Goal: Use online tool/utility: Utilize a website feature to perform a specific function

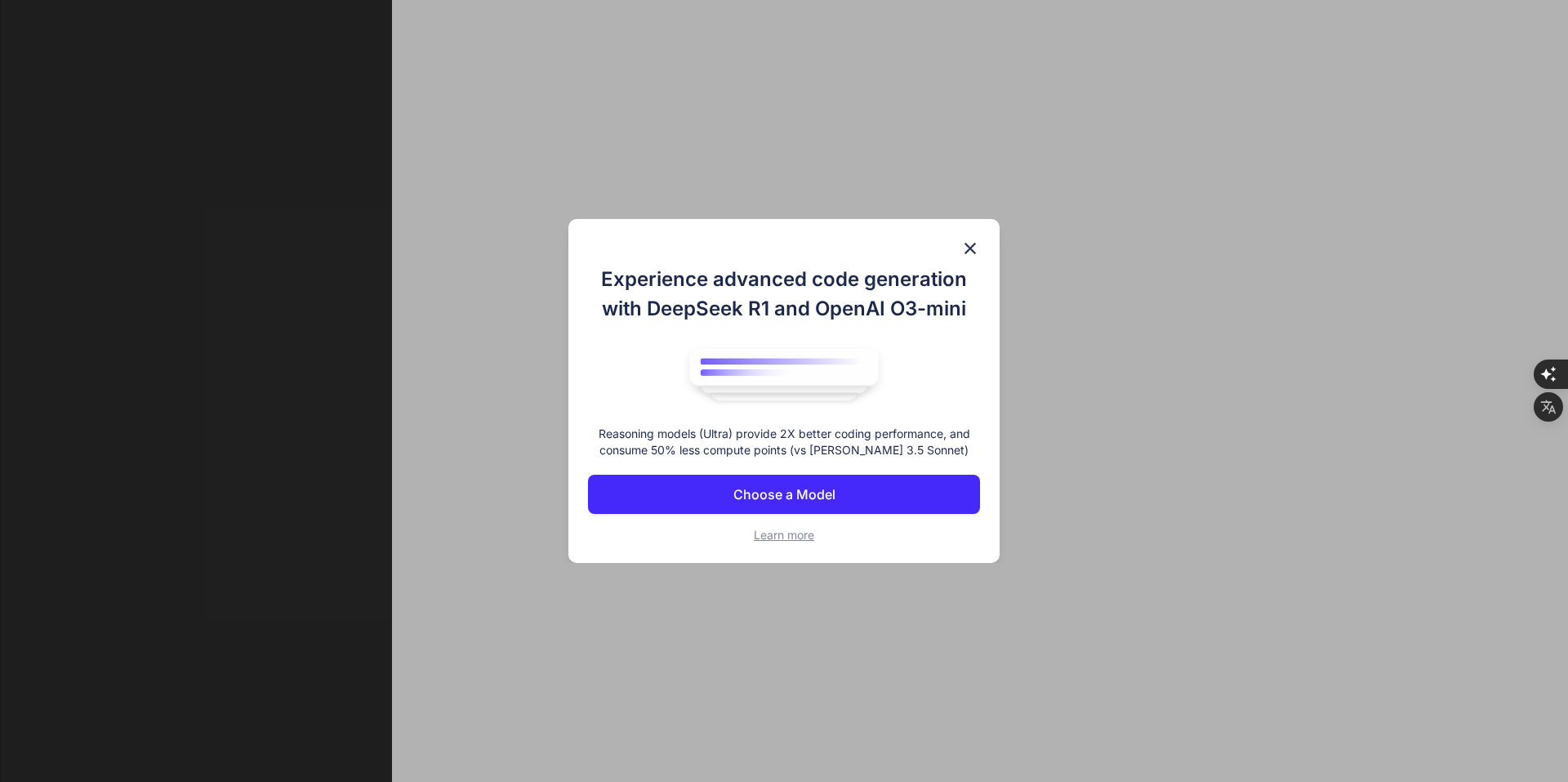
scroll to position [6, 0]
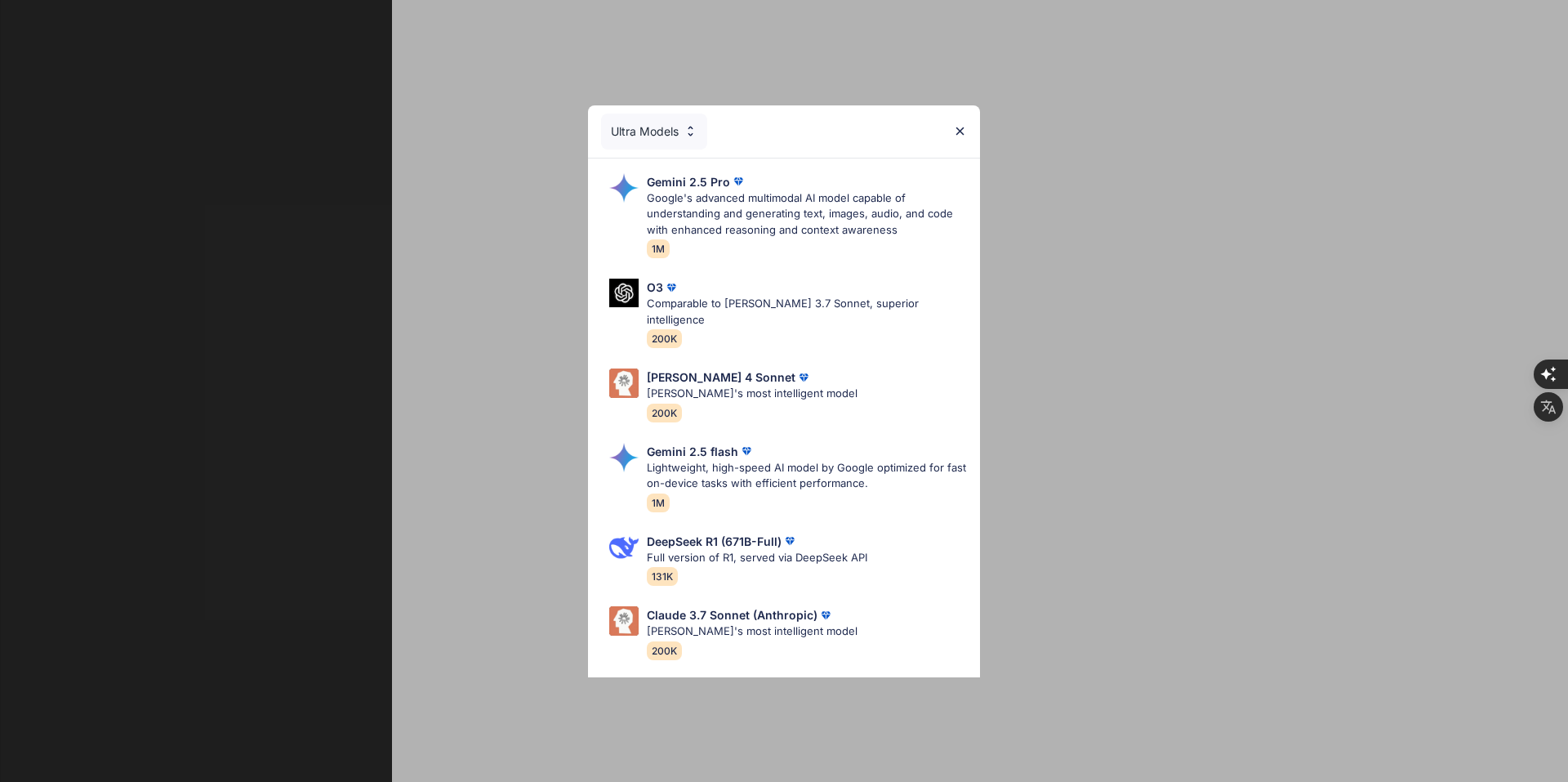
click at [970, 256] on div "Ultra Models Gemini 2.5 Pro Google's advanced multimodal AI model capable of un…" at bounding box center [784, 391] width 1568 height 782
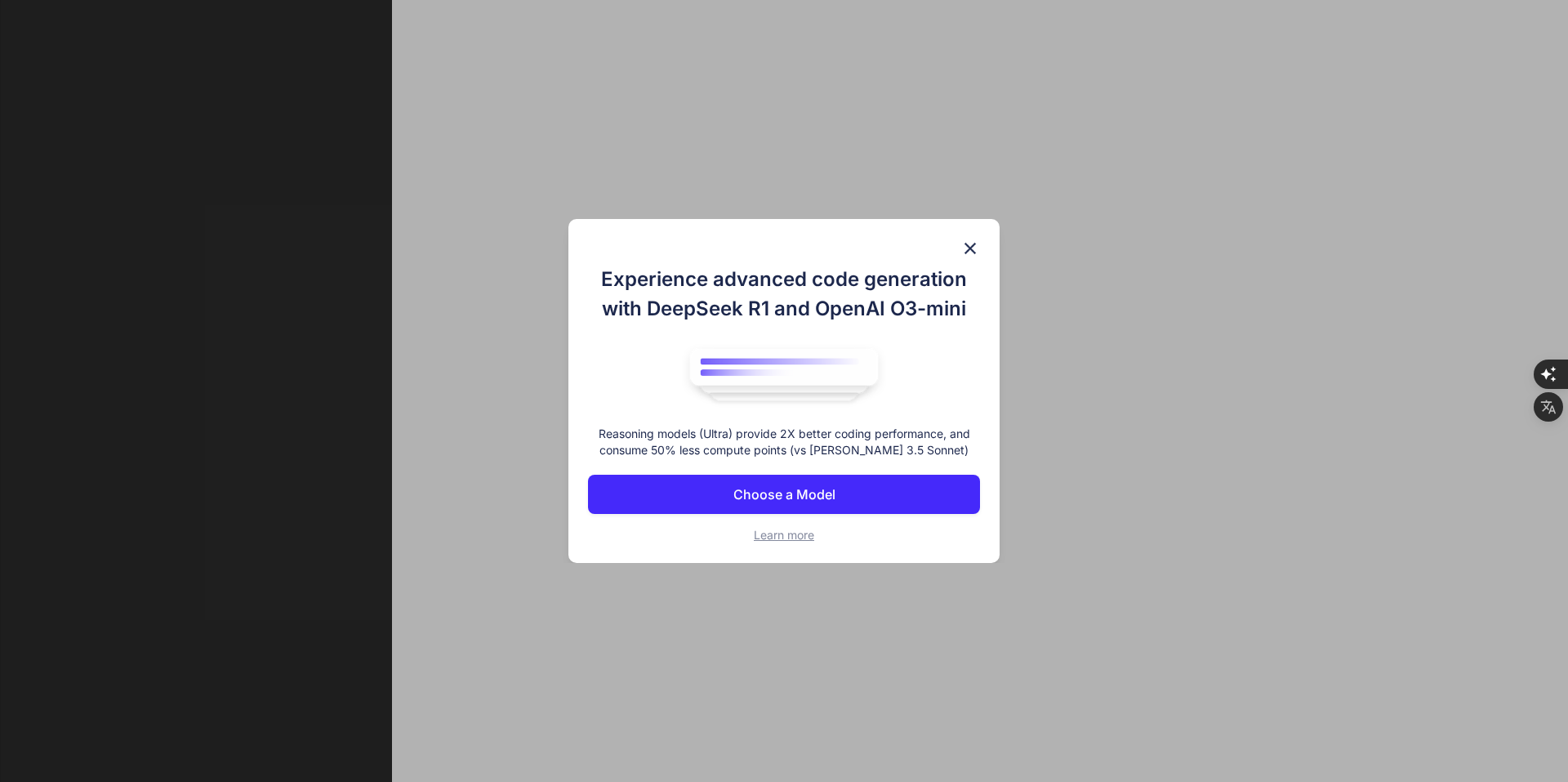
click at [974, 247] on img at bounding box center [970, 249] width 19 height 19
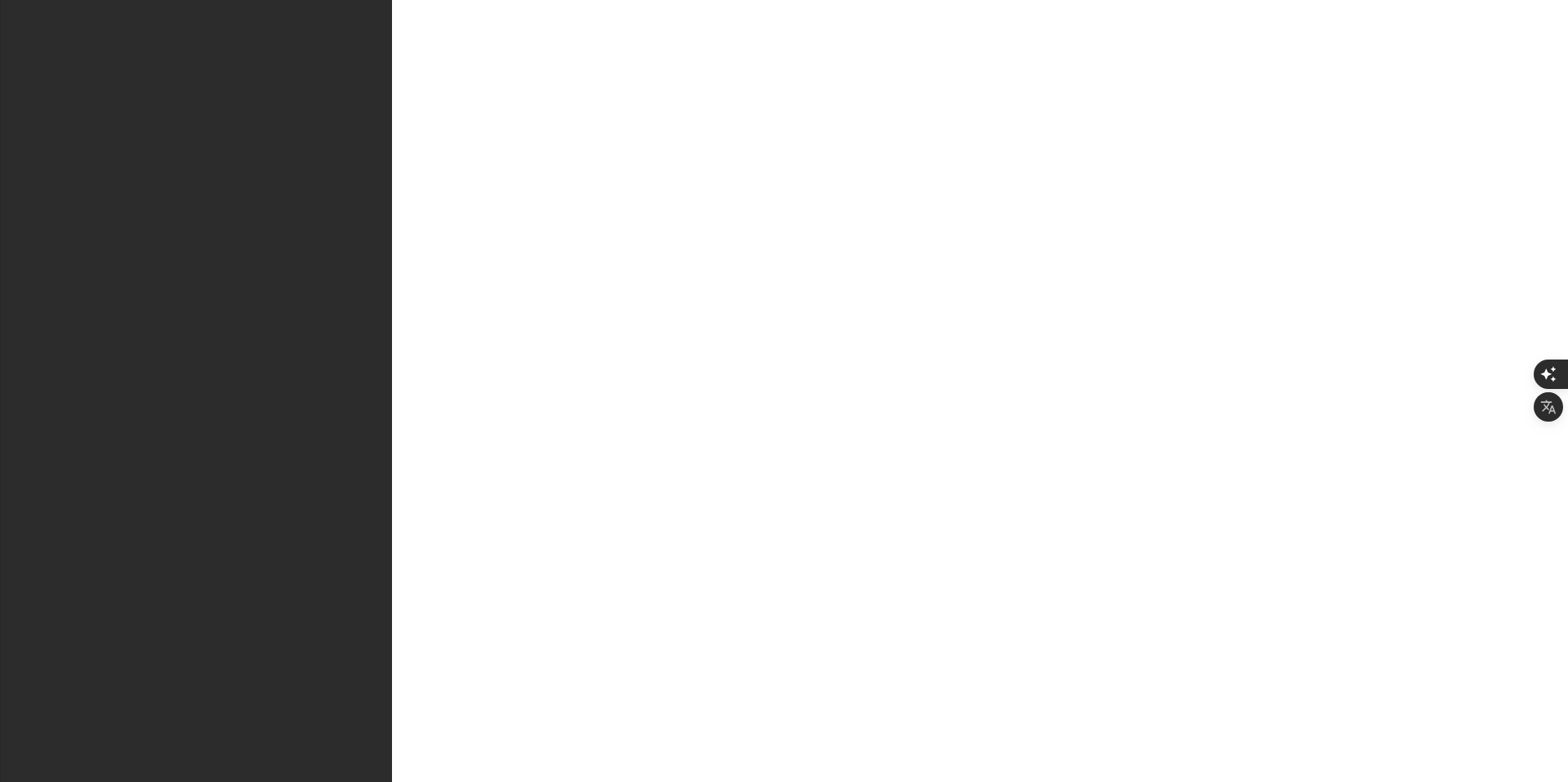
type textarea "x"
paste textarea "lo่ipsumdัs 🚀 aั้consecัa **Elitsed Doeiusm “Temp Incid”** ut้lุetัdoี magnaali…"
type textarea "lo่ipsumdัs 🚀 aั้consecัa **Elitsed Doeiusm “Temp Incid”** ut้lุetัdoี magnaali…"
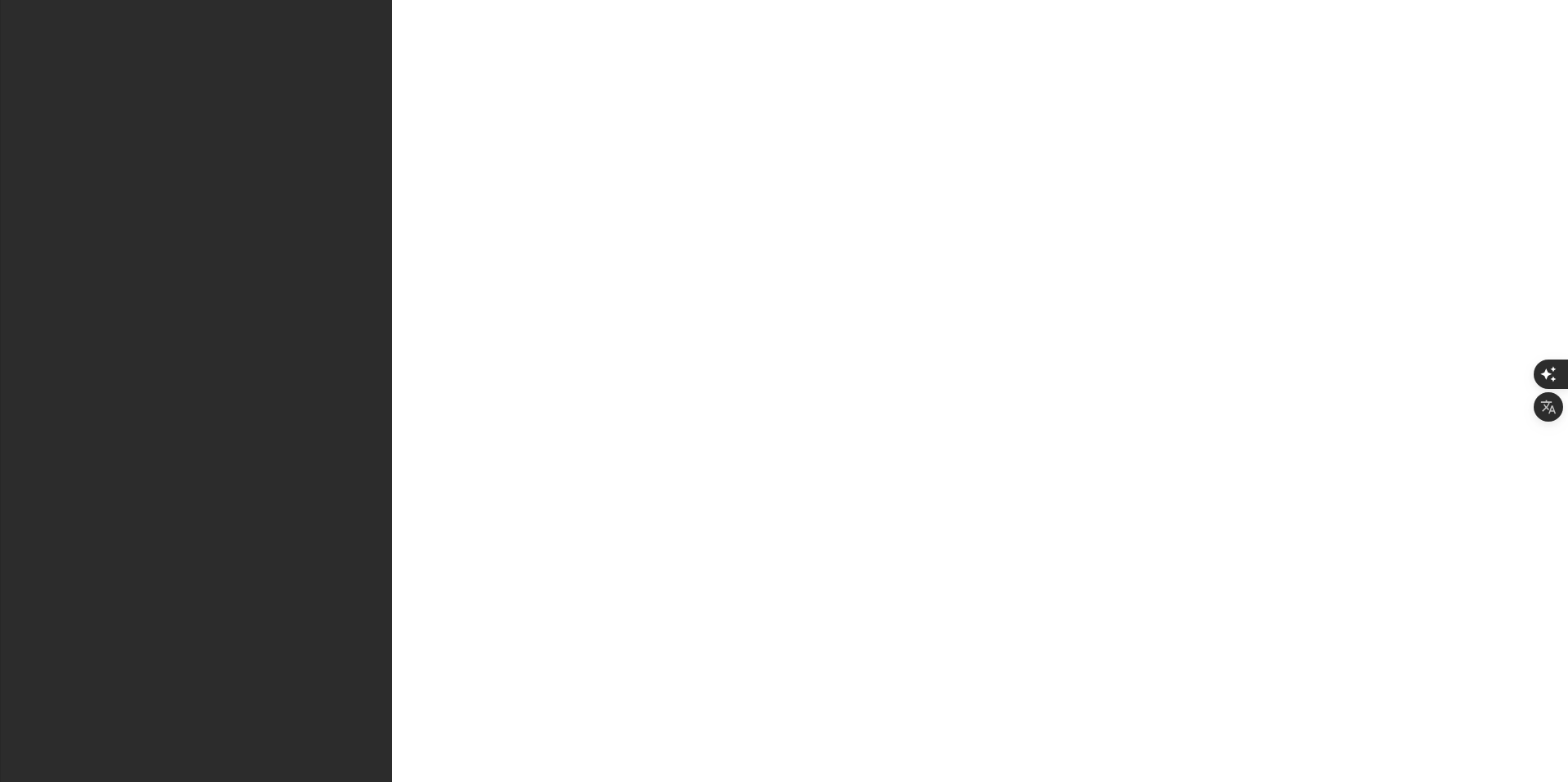
type textarea "Stop answering"
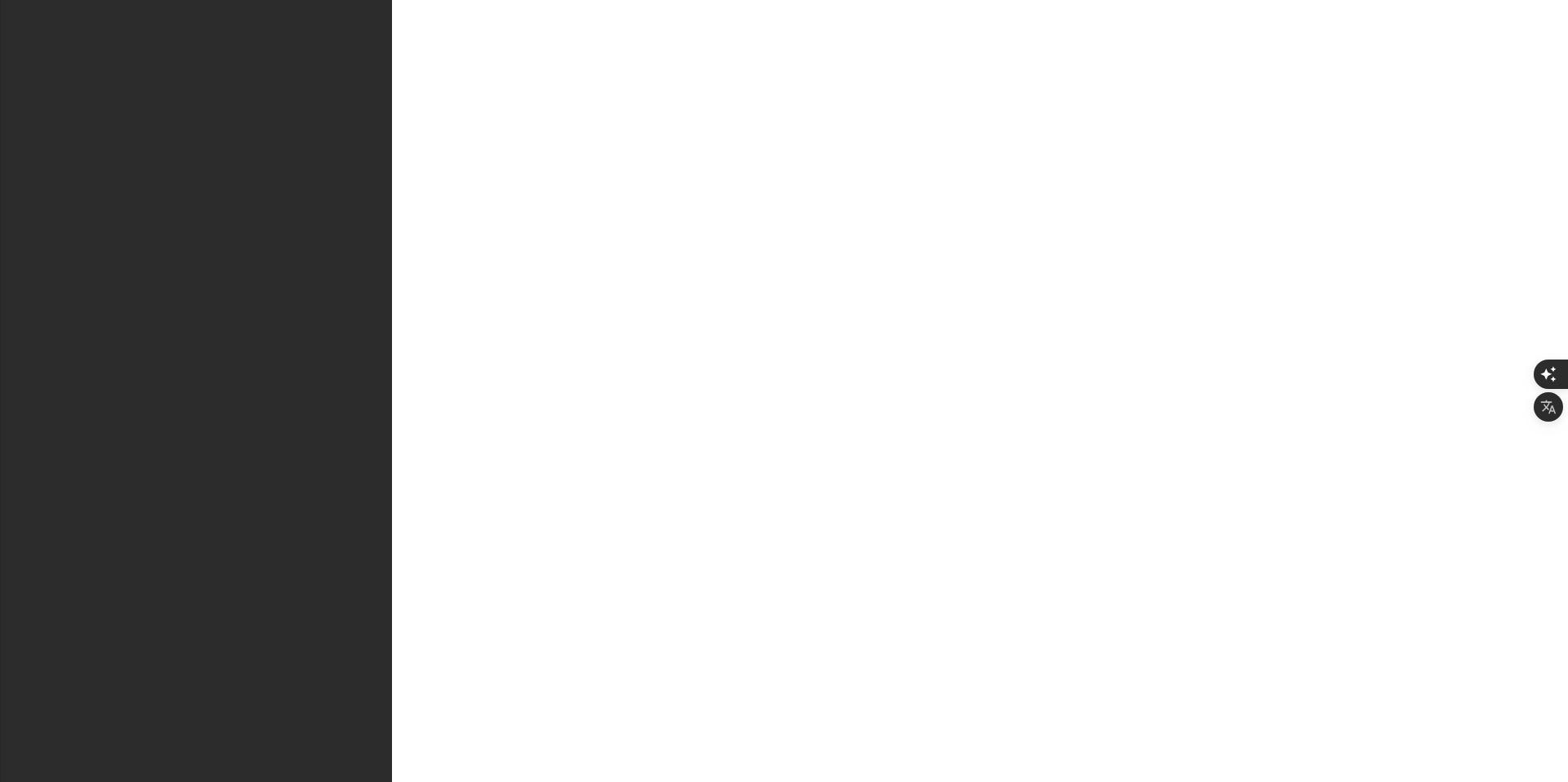
type textarea "ออกแบบใหม่"
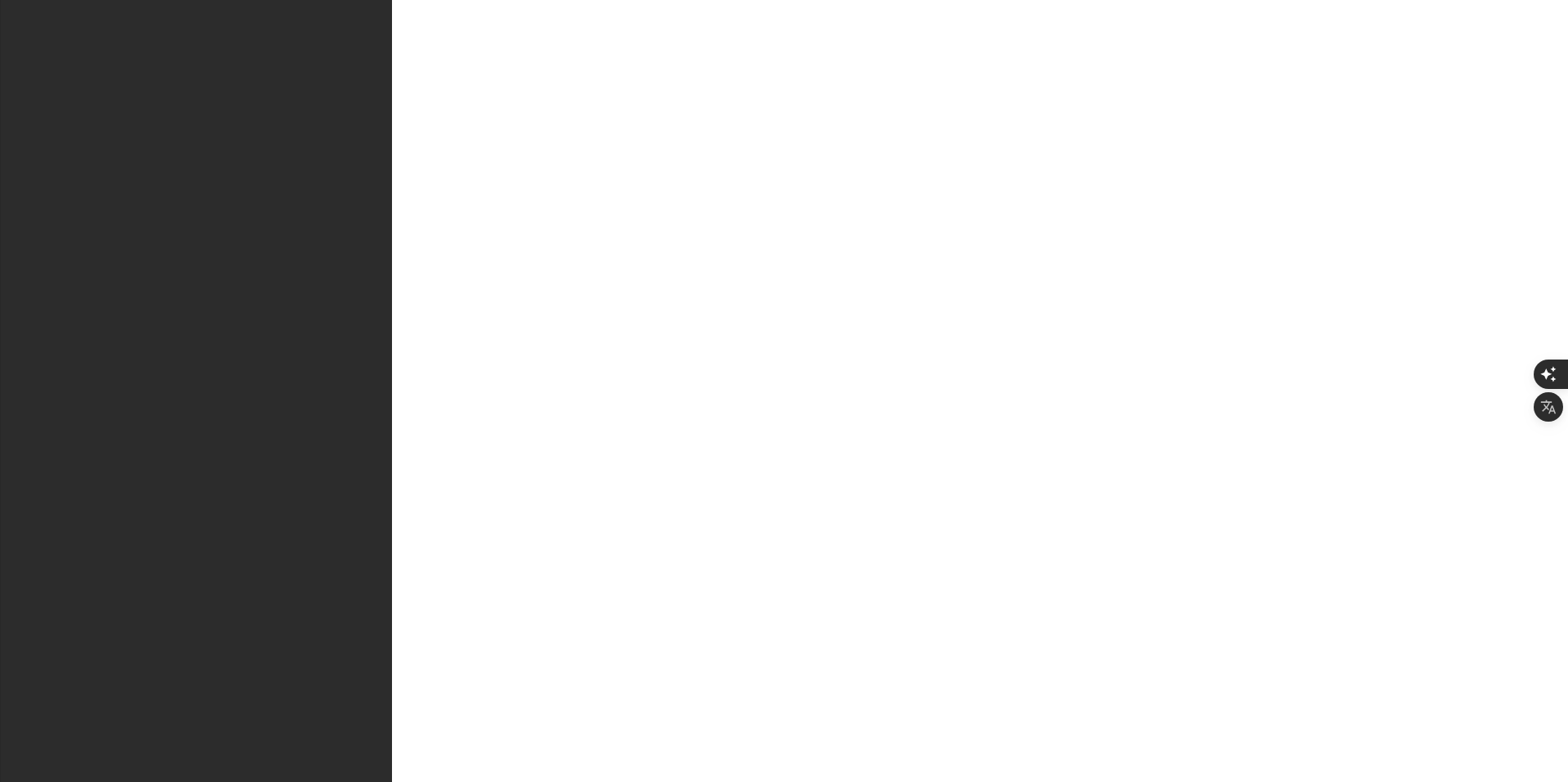
scroll to position [3211, 0]
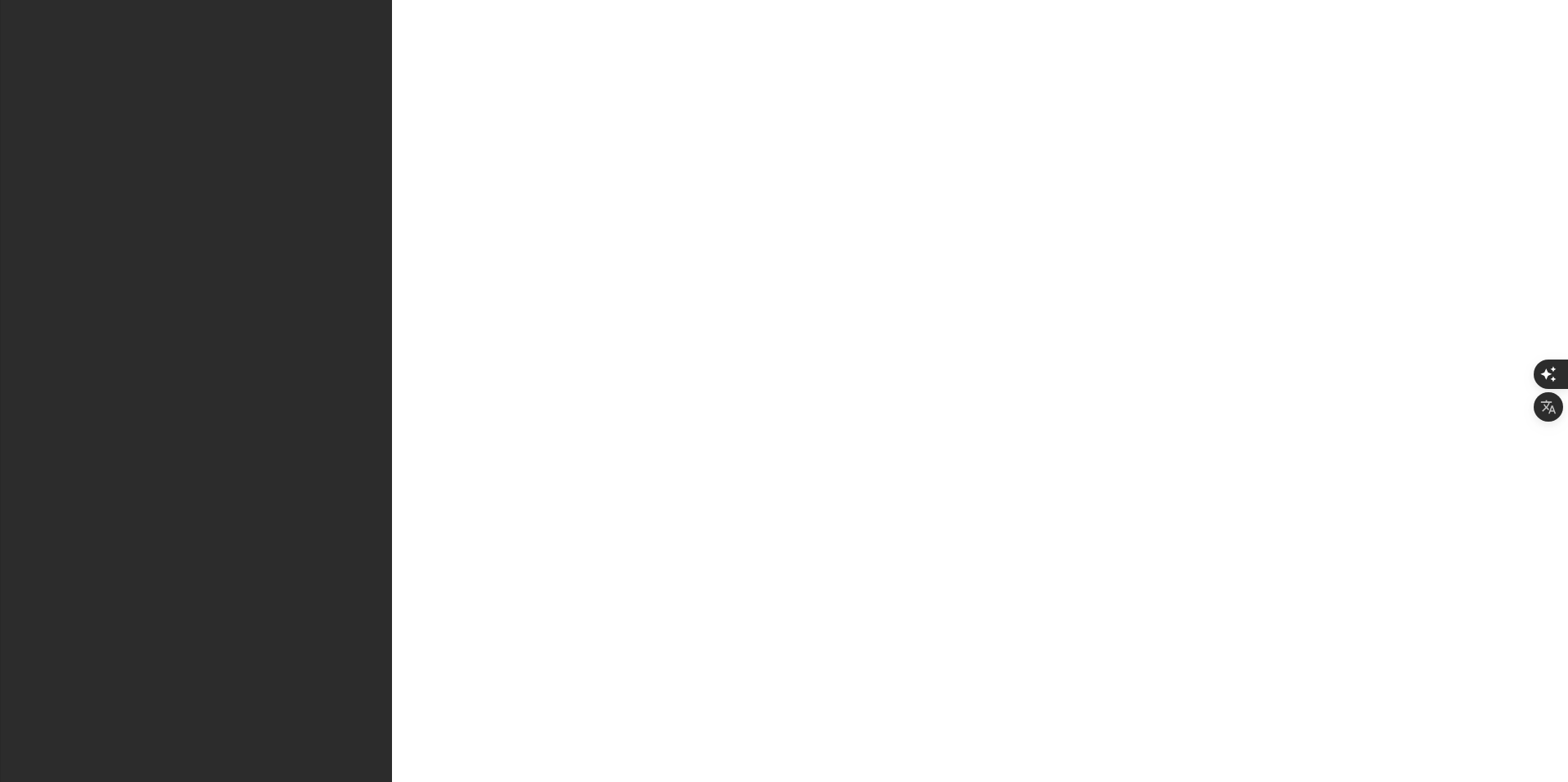
type textarea "ฟ"
type textarea "ทั้งหมด"
